Goal: Task Accomplishment & Management: Use online tool/utility

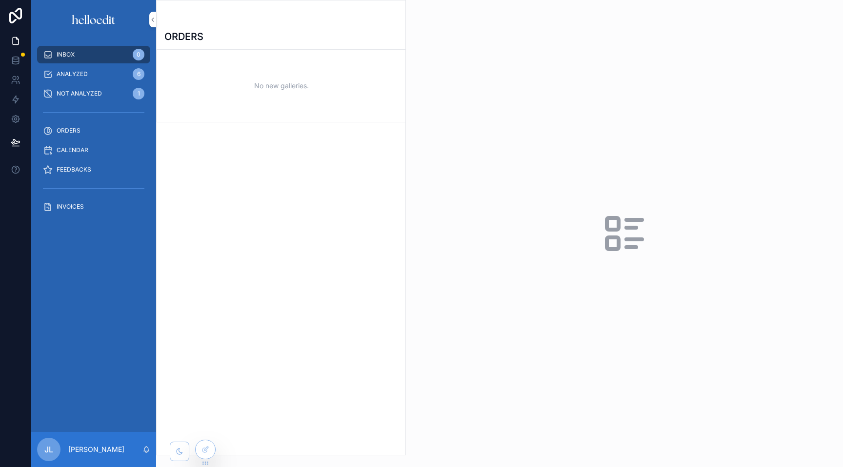
click at [74, 74] on span "ANALYZED" at bounding box center [72, 74] width 31 height 8
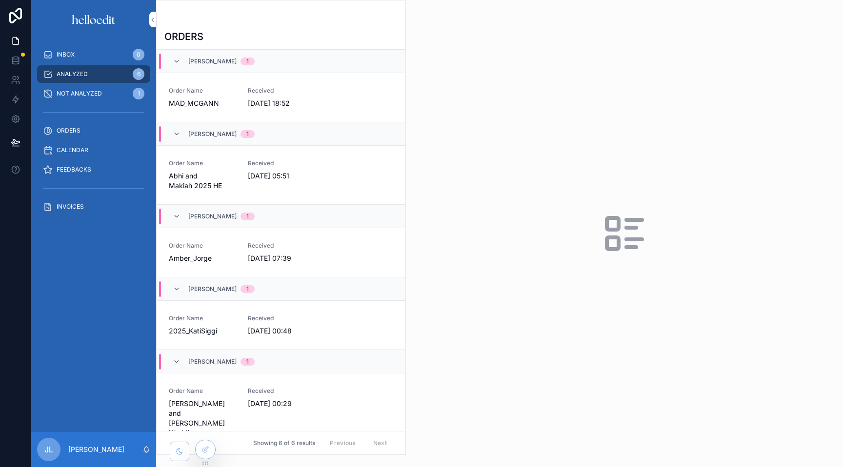
click at [265, 100] on span "[DATE] 18:52" at bounding box center [281, 103] width 67 height 10
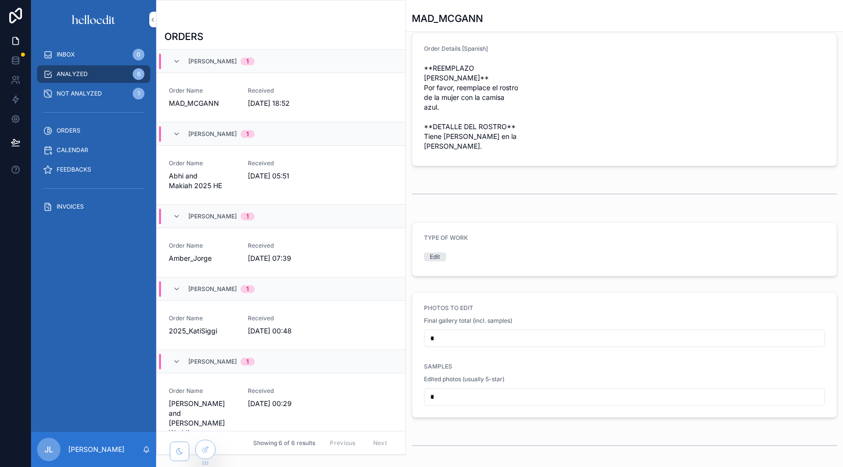
scroll to position [266, 0]
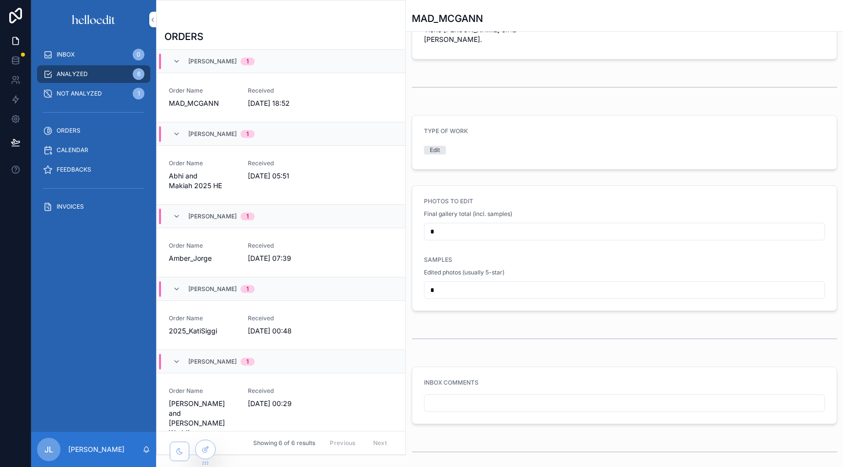
click at [205, 452] on icon at bounding box center [205, 450] width 8 height 8
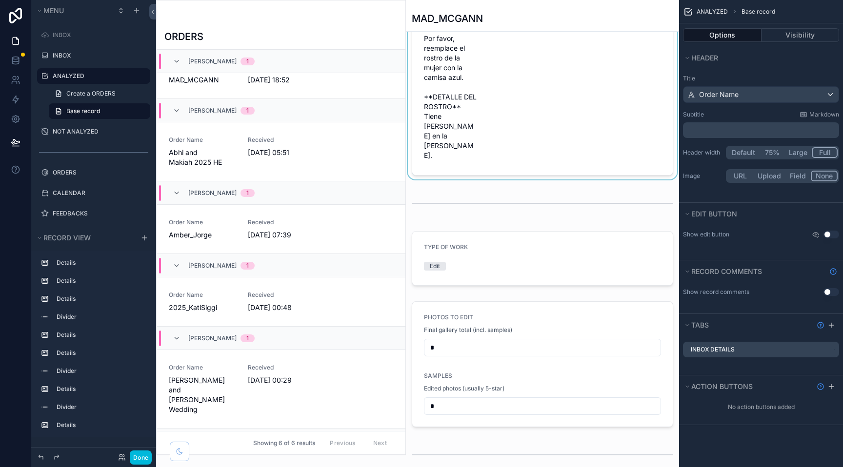
scroll to position [285, 0]
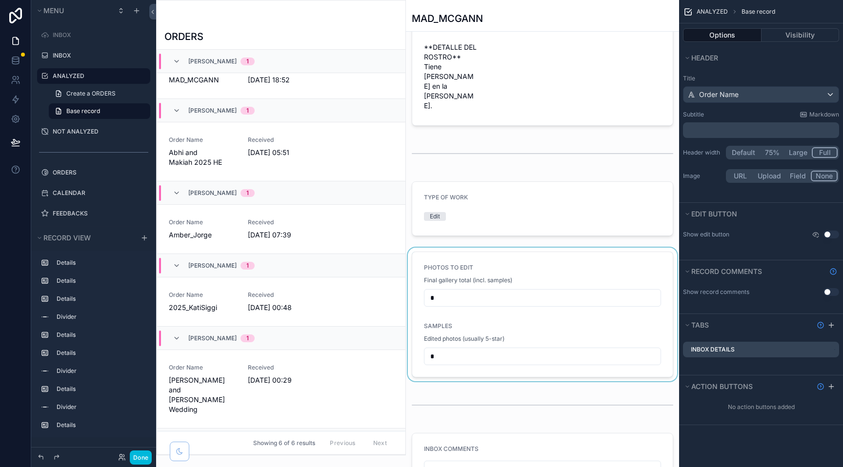
click at [500, 327] on div "scrollable content" at bounding box center [542, 315] width 273 height 134
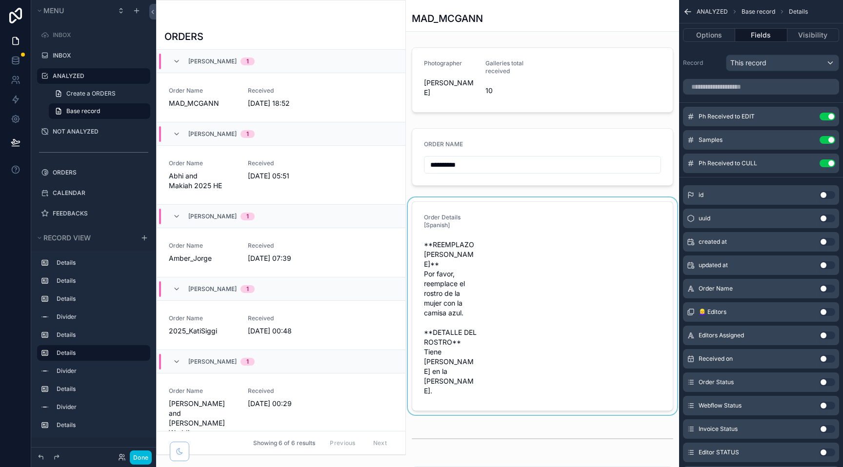
scroll to position [23, 0]
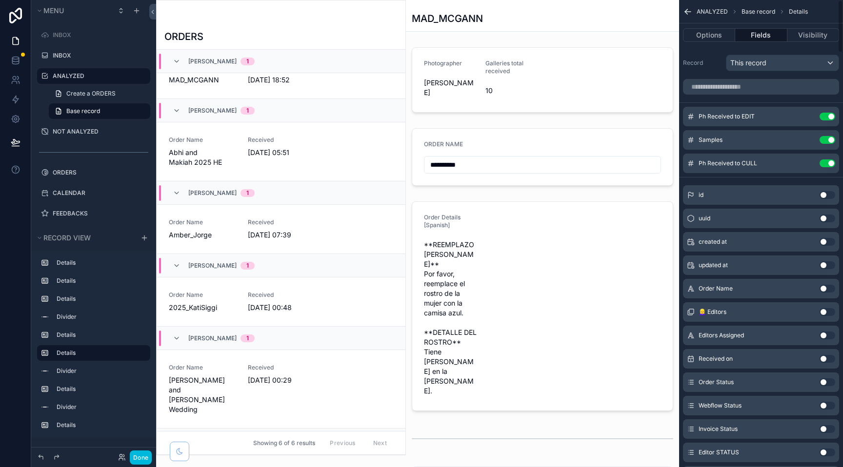
click at [0, 0] on icon "scrollable content" at bounding box center [0, 0] width 0 height 0
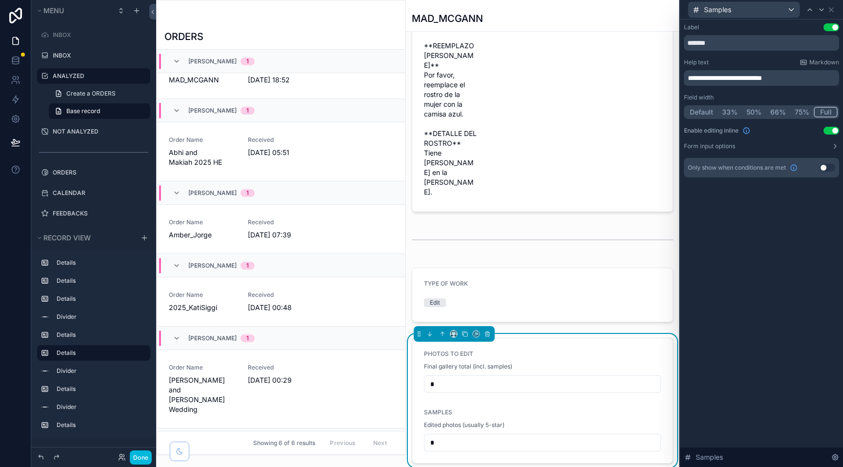
scroll to position [205, 0]
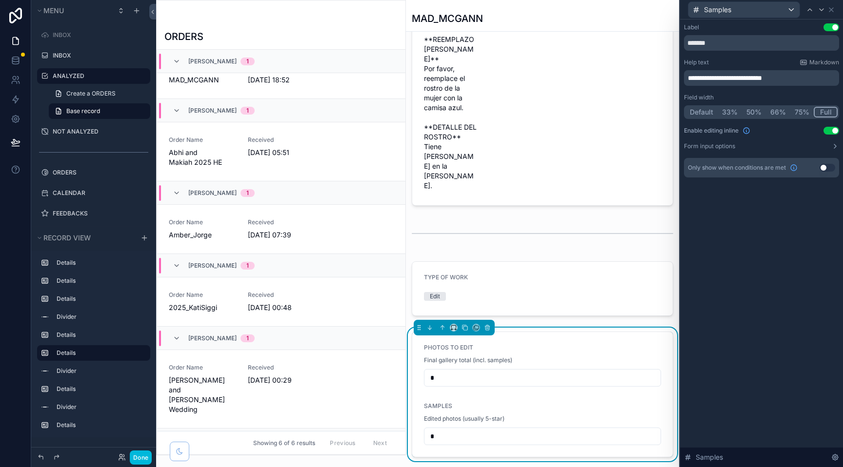
click at [550, 371] on input "*" at bounding box center [542, 378] width 236 height 14
click at [524, 430] on input "*" at bounding box center [542, 437] width 236 height 14
click at [830, 8] on icon at bounding box center [831, 10] width 4 height 4
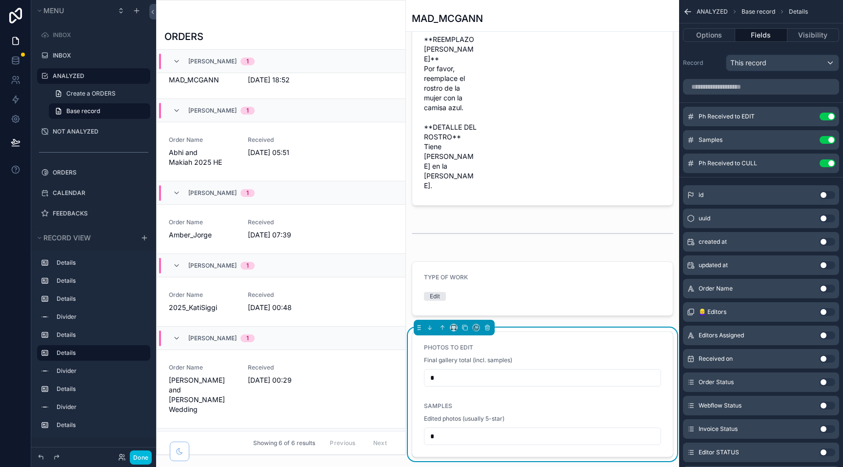
click at [0, 0] on icon "scrollable content" at bounding box center [0, 0] width 0 height 0
